Goal: Find specific page/section: Find specific page/section

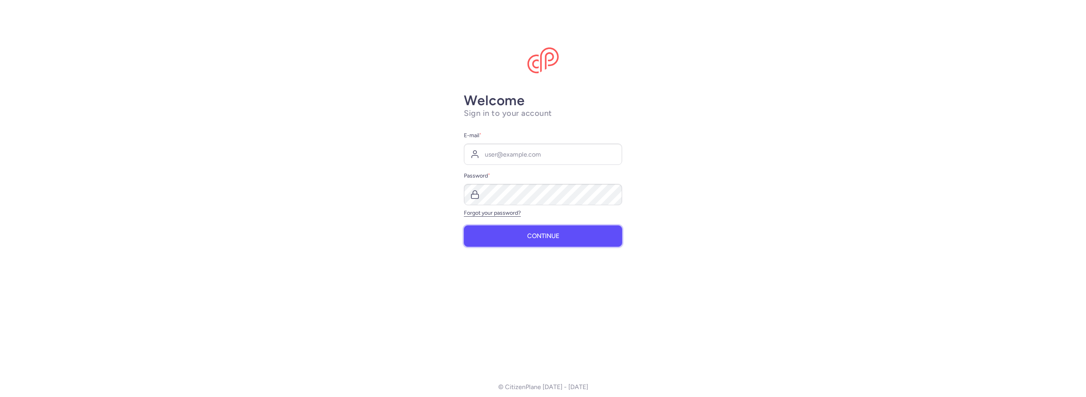
click at [533, 241] on button "Continue" at bounding box center [543, 236] width 158 height 21
click at [510, 154] on input "E-mail *" at bounding box center [543, 154] width 158 height 21
type input "[EMAIL_ADDRESS][DOMAIN_NAME]"
click at [537, 239] on span "Continue" at bounding box center [543, 236] width 32 height 7
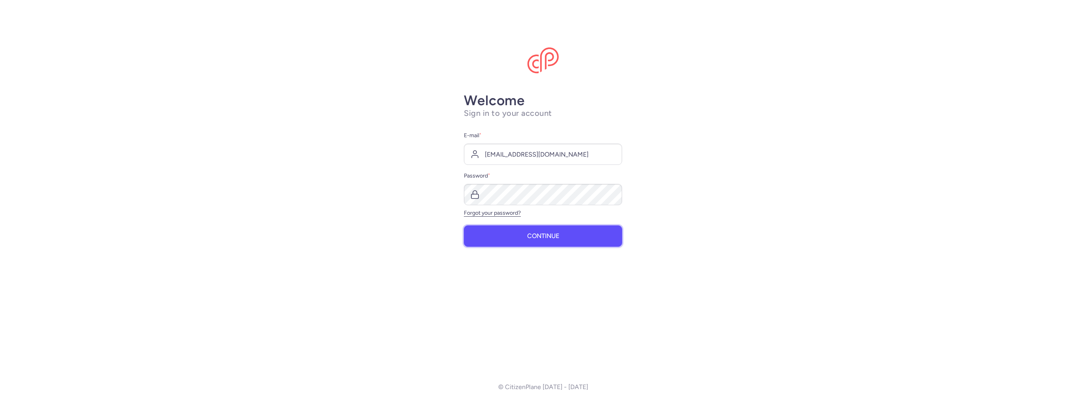
click at [545, 238] on span "Continue" at bounding box center [543, 236] width 32 height 7
click at [536, 240] on span "Continue" at bounding box center [543, 236] width 32 height 7
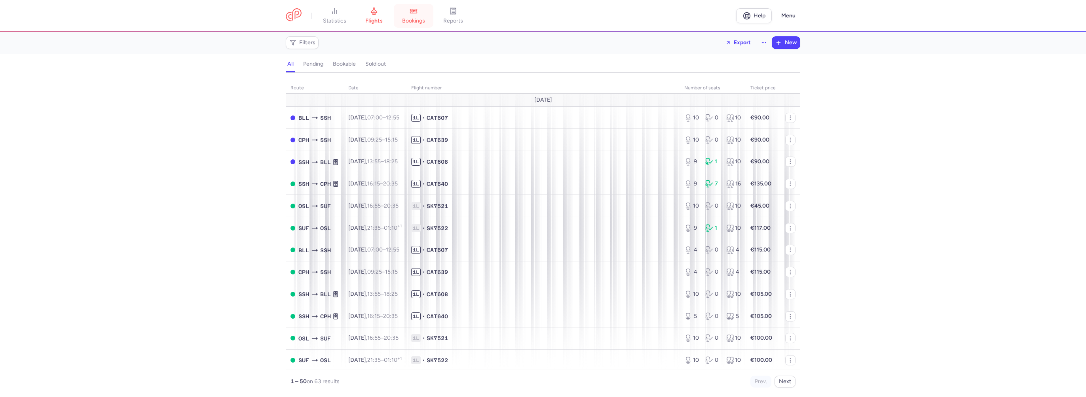
click at [418, 18] on span "bookings" at bounding box center [413, 20] width 23 height 7
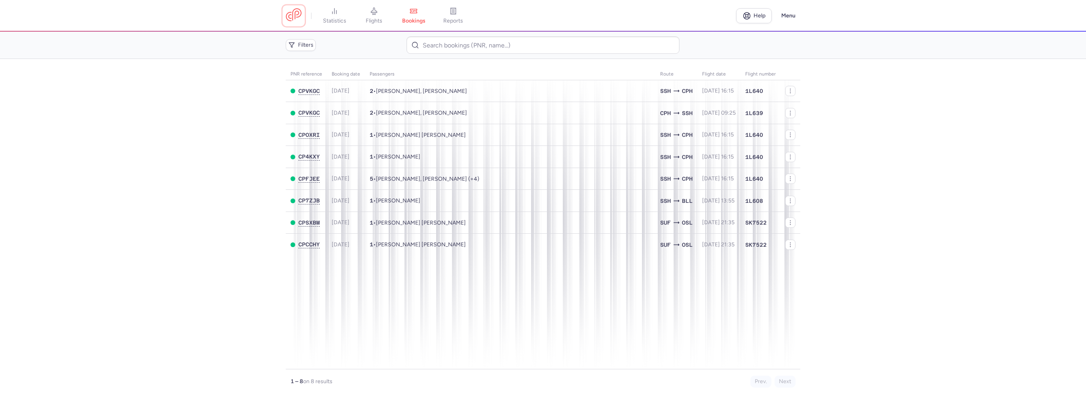
click at [293, 14] on link at bounding box center [294, 15] width 16 height 15
